Goal: Understand process/instructions: Learn how to perform a task or action

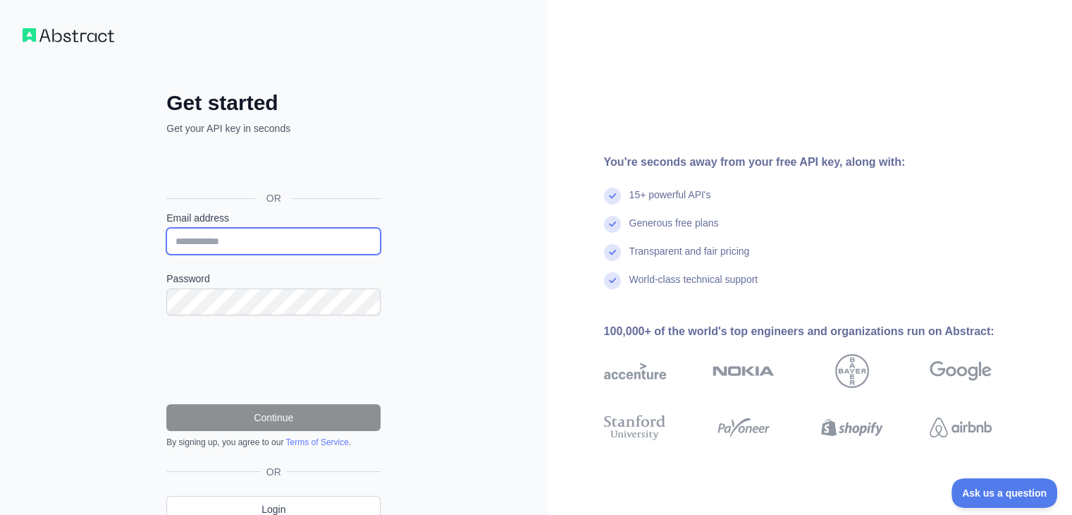
click at [315, 247] on input "Email address" at bounding box center [273, 241] width 214 height 27
type input "**********"
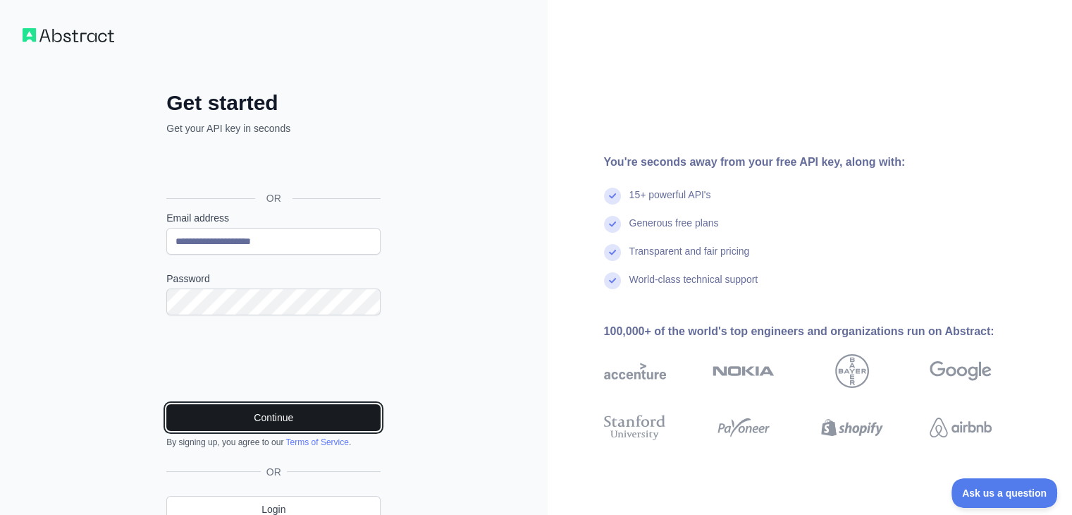
click at [221, 424] on button "Continue" at bounding box center [273, 417] width 214 height 27
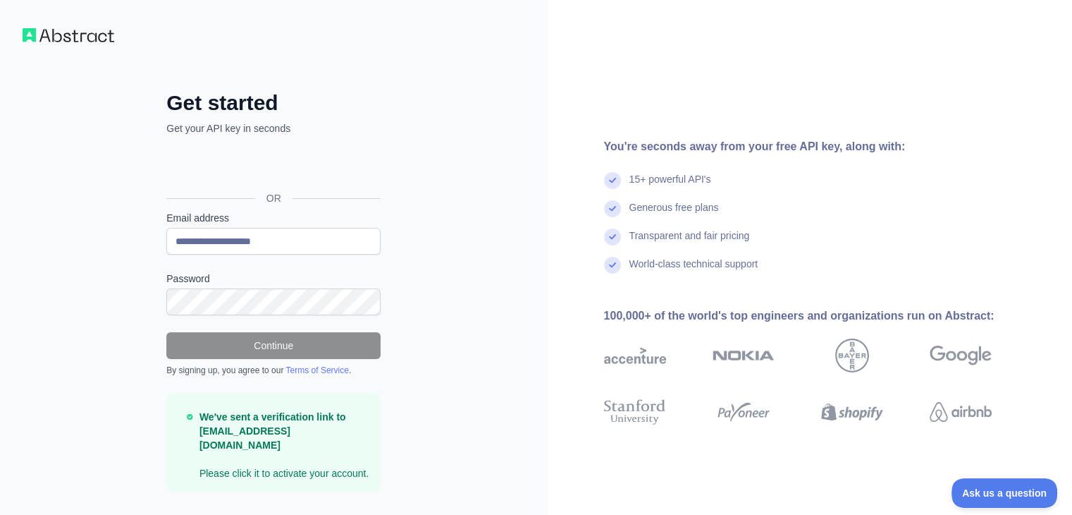
click at [290, 357] on div "Continue By signing up, you agree to our Terms of Service ." at bounding box center [273, 354] width 214 height 44
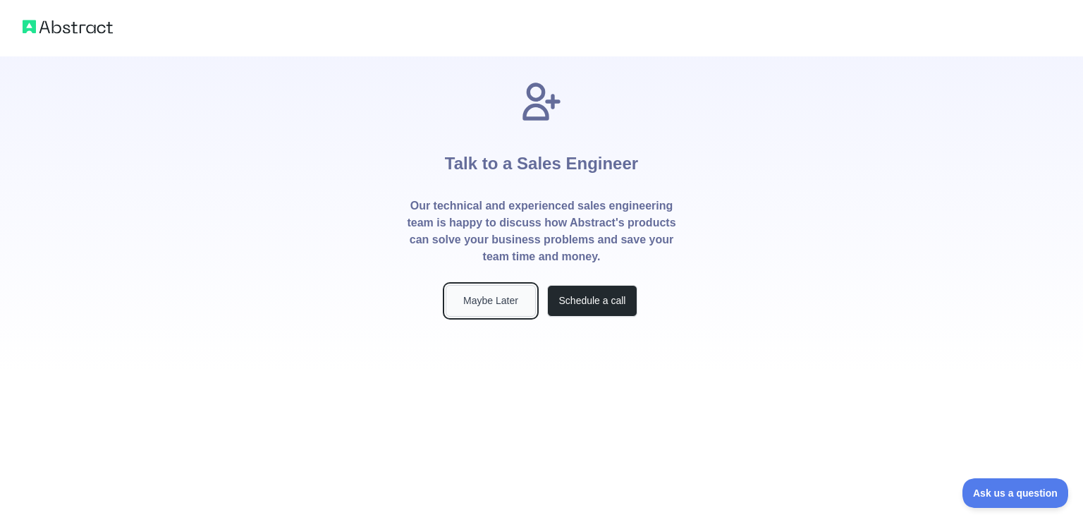
click at [481, 305] on button "Maybe Later" at bounding box center [490, 301] width 90 height 32
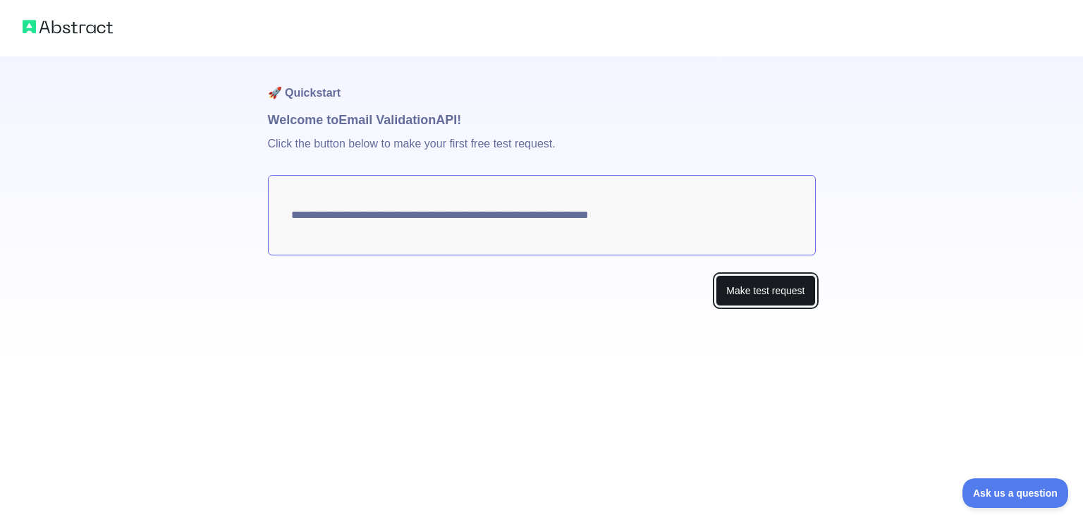
click at [753, 280] on button "Make test request" at bounding box center [764, 291] width 99 height 32
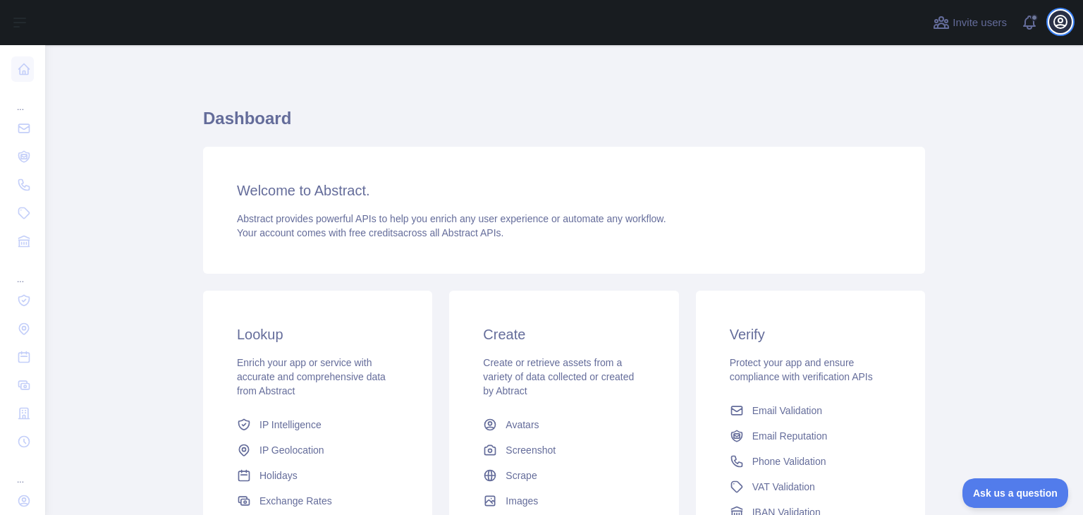
click at [1062, 16] on icon "button" at bounding box center [1060, 22] width 13 height 13
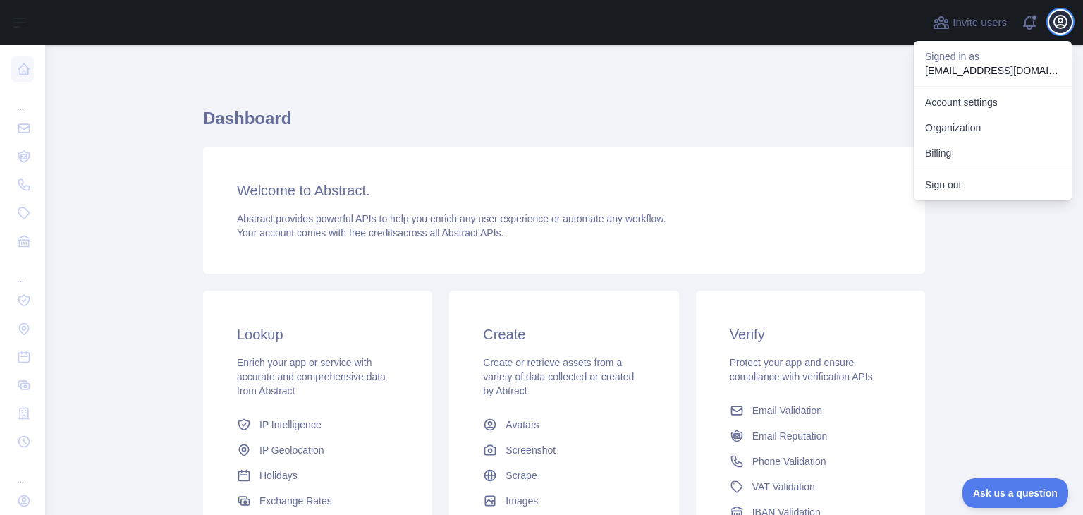
click at [1062, 16] on icon "button" at bounding box center [1060, 22] width 13 height 13
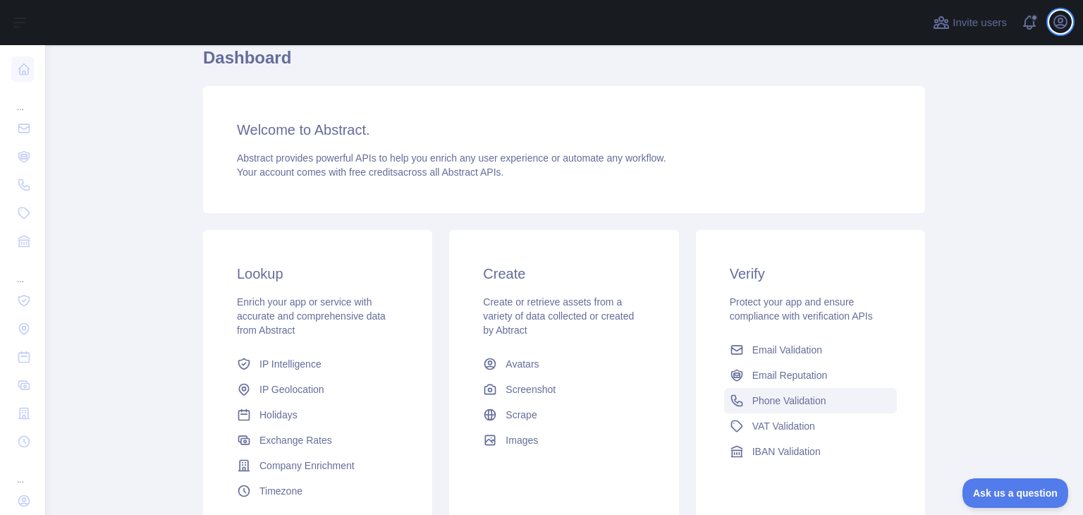
scroll to position [141, 0]
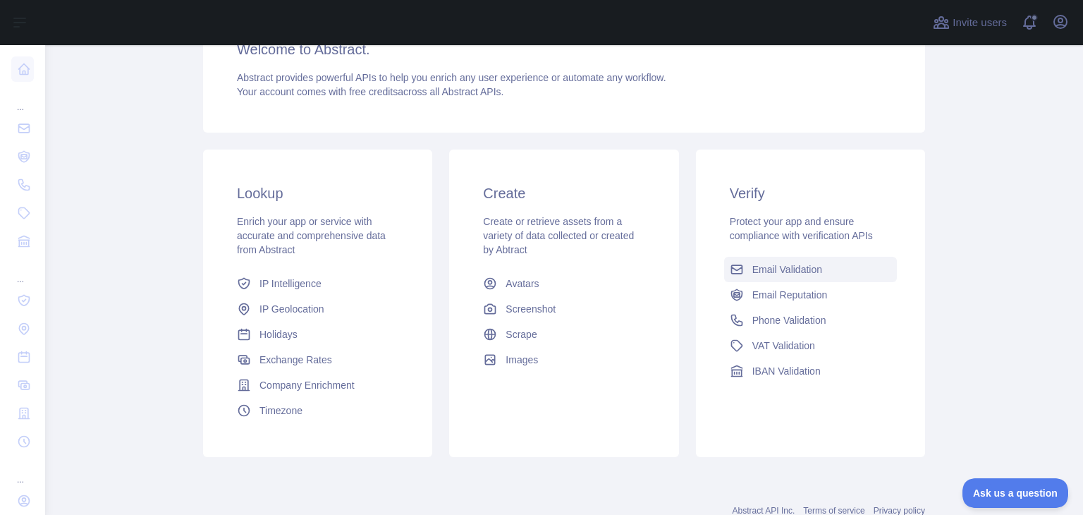
click at [773, 261] on link "Email Validation" at bounding box center [810, 269] width 173 height 25
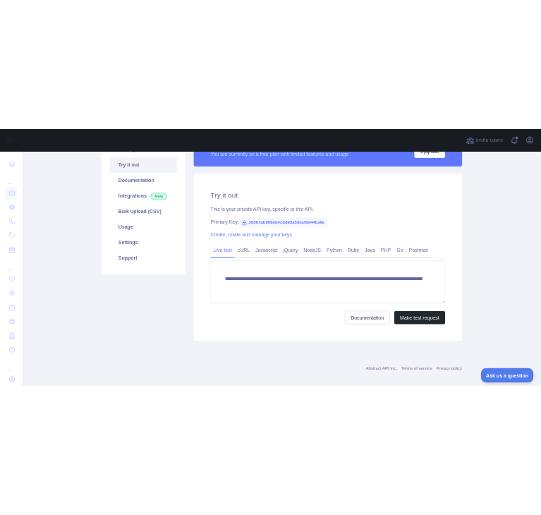
scroll to position [141, 0]
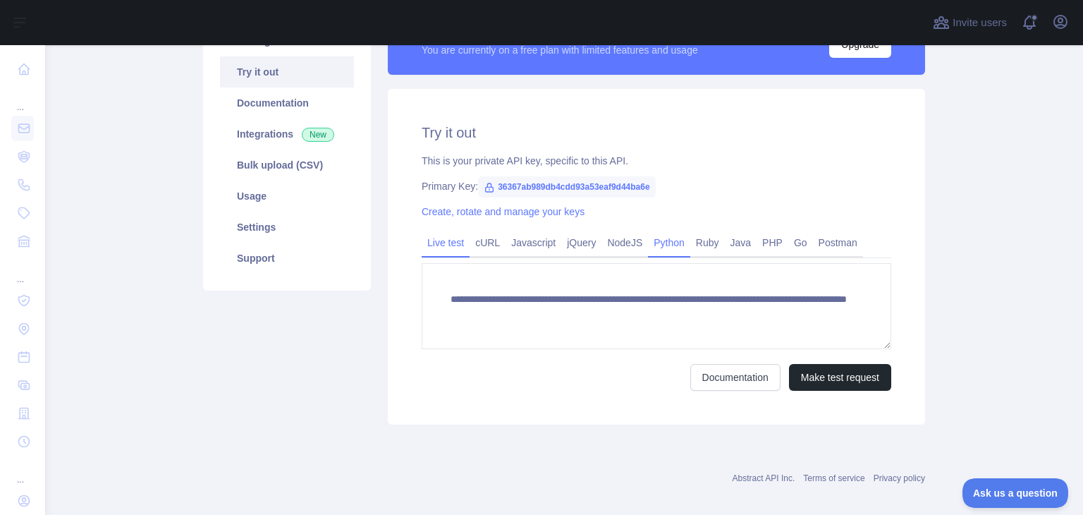
click at [670, 237] on link "Python" at bounding box center [669, 242] width 42 height 23
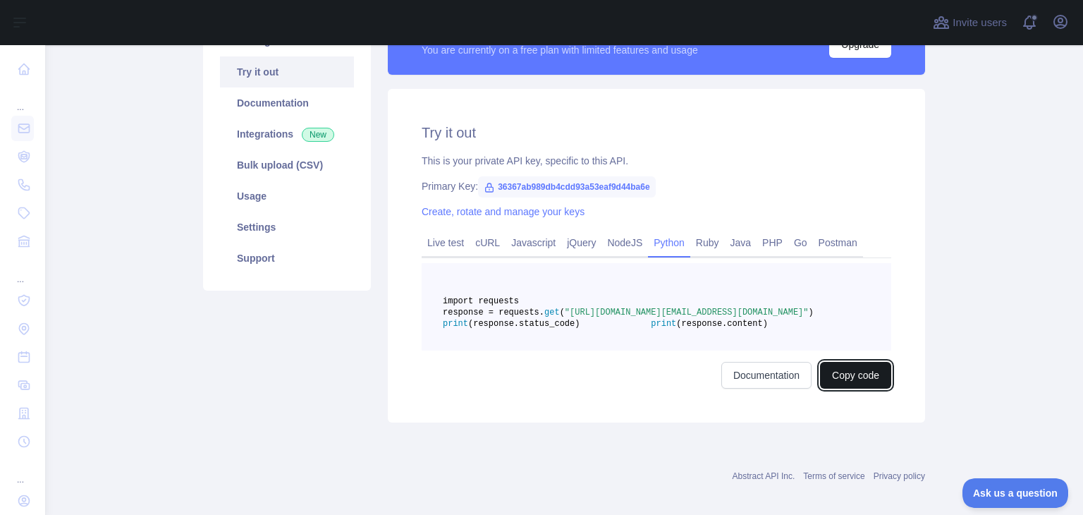
click at [842, 388] on button "Copy code" at bounding box center [855, 375] width 71 height 27
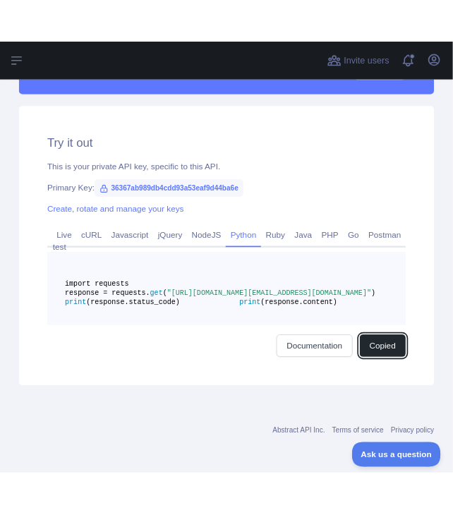
scroll to position [497, 0]
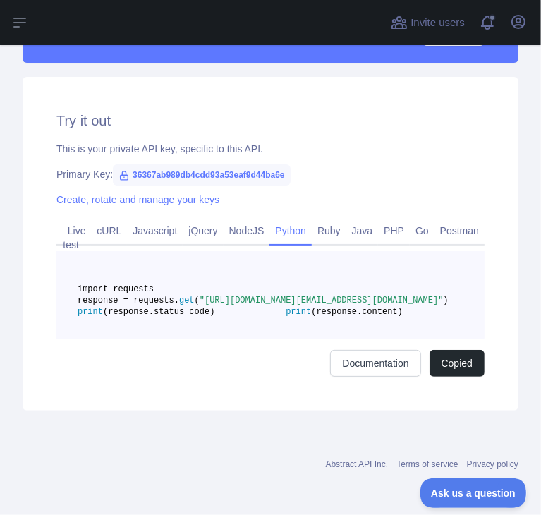
click at [131, 164] on span "36367ab989db4cdd93a53eaf9d44ba6e" at bounding box center [201, 174] width 177 height 21
drag, startPoint x: 132, startPoint y: 129, endPoint x: 297, endPoint y: 134, distance: 165.7
click at [297, 167] on div "Primary Key: 36367ab989db4cdd93a53eaf9d44ba6e" at bounding box center [270, 174] width 428 height 14
copy span "36367ab989db4cdd93a53eaf9d44ba6e"
drag, startPoint x: 138, startPoint y: 280, endPoint x: 396, endPoint y: 285, distance: 258.0
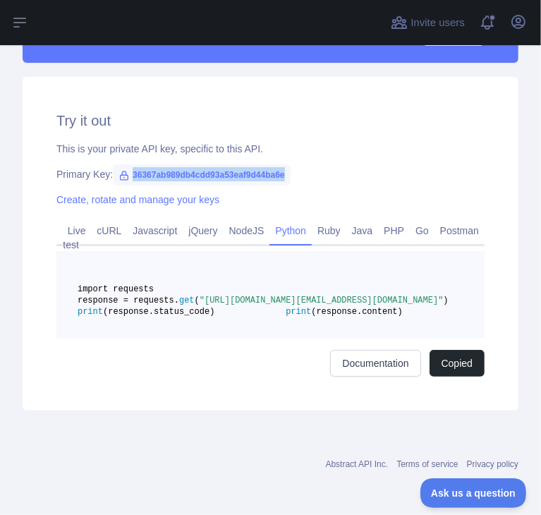
click at [396, 295] on span ""https://emailvalidation.abstractapi.com/v1/?api_key=36367ab989db4cdd93a53eaf9d…" at bounding box center [321, 300] width 244 height 10
copy span ""https://emailvalidation.abstractapi.com/v1/?api_key=36367ab989db4cdd93a53eaf9d…"
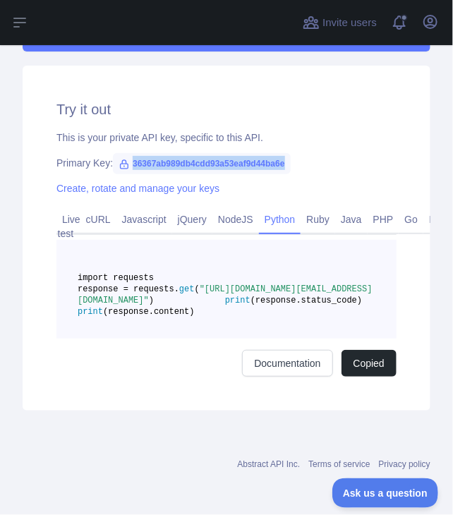
scroll to position [528, 0]
